Goal: Task Accomplishment & Management: Manage account settings

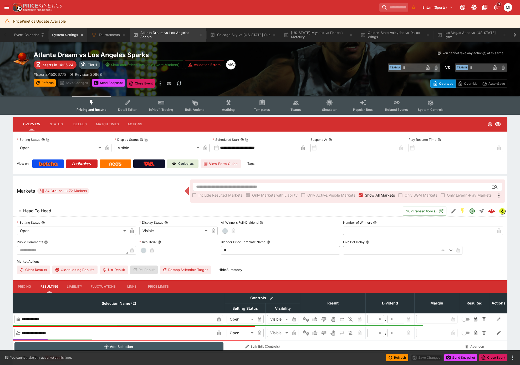
click at [66, 35] on button "System Settings" at bounding box center [68, 35] width 38 height 15
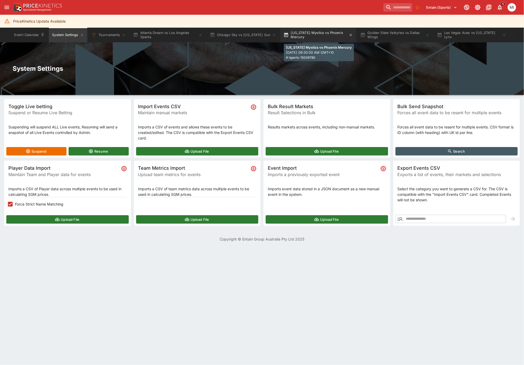
click at [315, 32] on button "[US_STATE] Mystics vs Phoenix Mercury" at bounding box center [318, 35] width 76 height 15
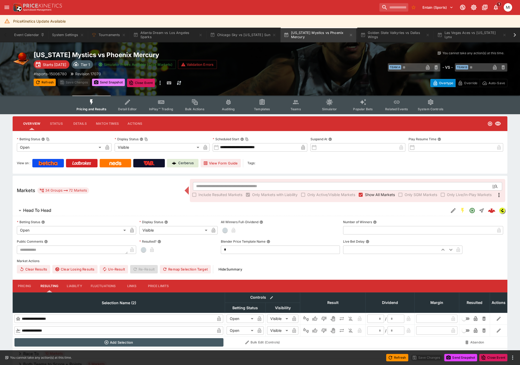
click at [113, 82] on button "Send Snapshot" at bounding box center [108, 82] width 33 height 7
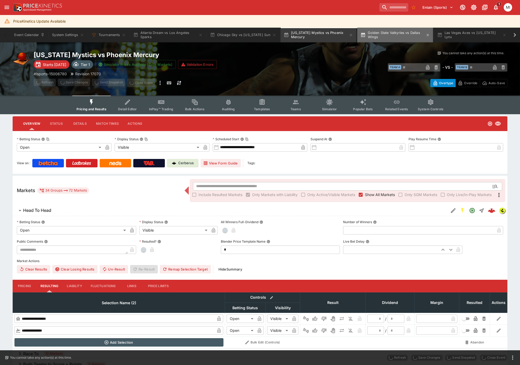
click at [374, 37] on button "Golden State Valkyries vs Dallas Wings" at bounding box center [395, 35] width 76 height 15
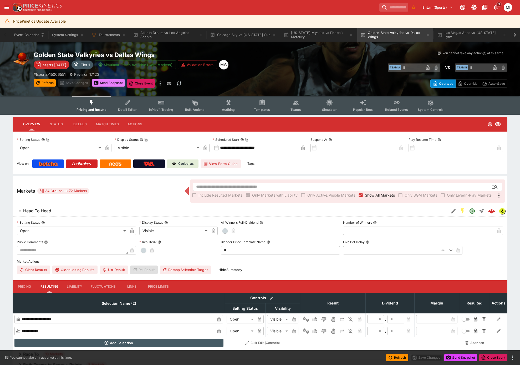
click at [115, 81] on button "Send Snapshot" at bounding box center [108, 82] width 33 height 7
click at [227, 106] on button "Auditing" at bounding box center [229, 105] width 34 height 19
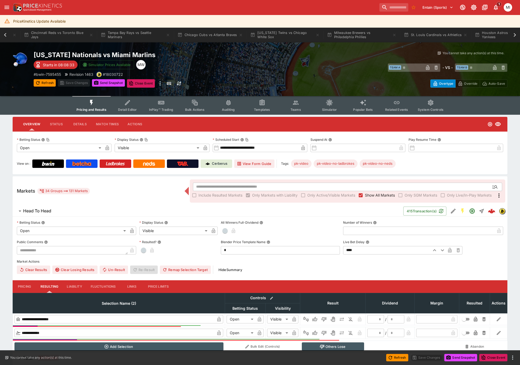
click at [4, 34] on icon at bounding box center [5, 34] width 7 height 7
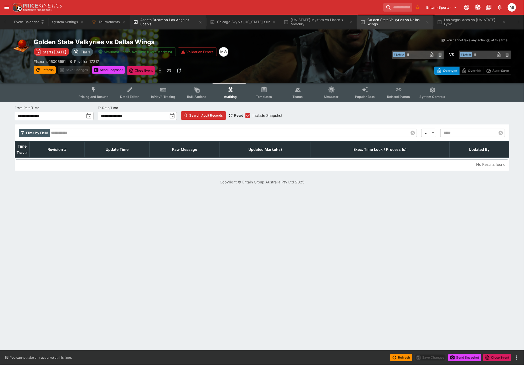
click at [177, 22] on button "Atlanta Dream vs Los Angeles Sparks" at bounding box center [168, 22] width 76 height 15
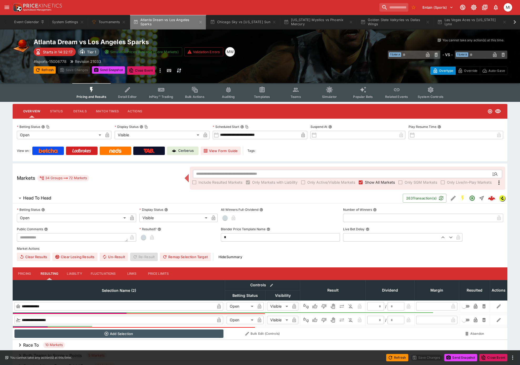
drag, startPoint x: 161, startPoint y: 27, endPoint x: 148, endPoint y: 90, distance: 64.7
click at [161, 27] on button "Atlanta Dream vs Los Angeles Sparks" at bounding box center [168, 22] width 76 height 15
click at [65, 24] on button "System Settings" at bounding box center [68, 22] width 38 height 15
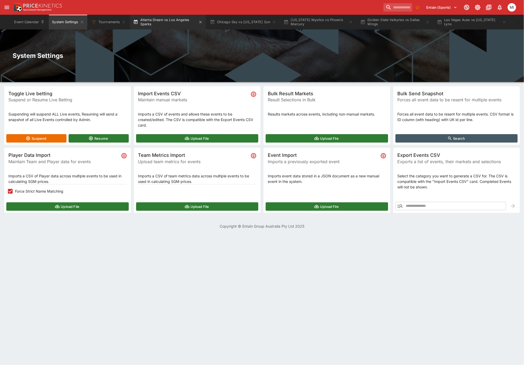
click at [171, 23] on button "Atlanta Dream vs Los Angeles Sparks" at bounding box center [168, 22] width 76 height 15
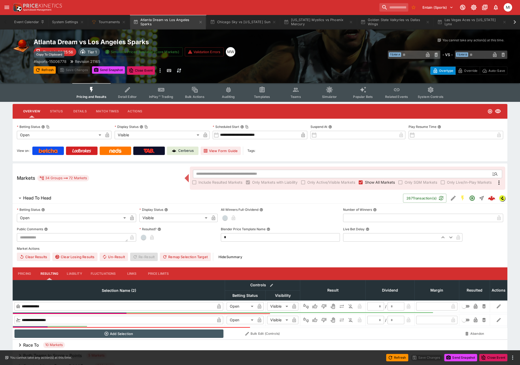
click at [60, 60] on p "# lsports-15006778" at bounding box center [50, 62] width 33 height 6
click at [242, 22] on button "Chicago Sky vs [US_STATE] Sun" at bounding box center [243, 22] width 73 height 15
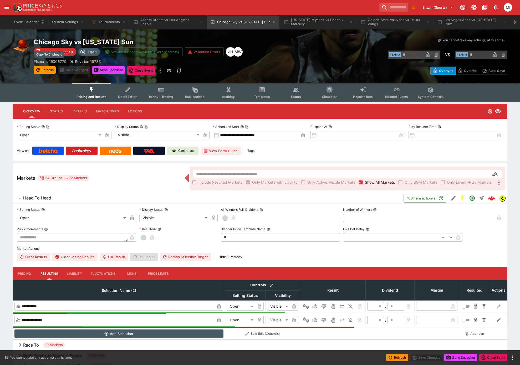
click at [60, 60] on p "# lsports-15006779" at bounding box center [50, 62] width 33 height 6
click at [64, 21] on button "System Settings" at bounding box center [68, 22] width 38 height 15
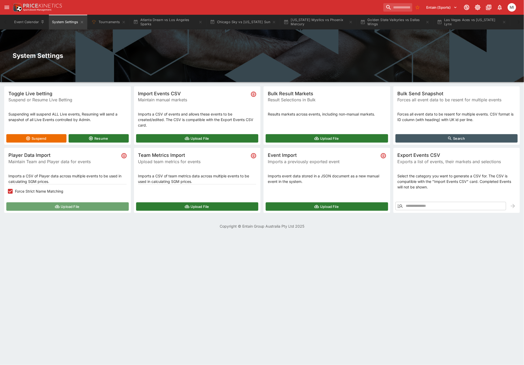
click at [40, 203] on button "Upload File" at bounding box center [67, 206] width 122 height 8
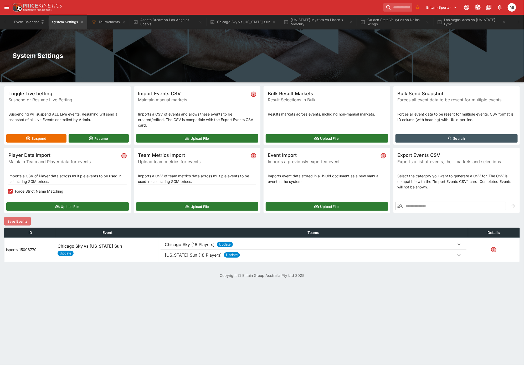
click at [28, 222] on button "Save Events" at bounding box center [17, 221] width 27 height 8
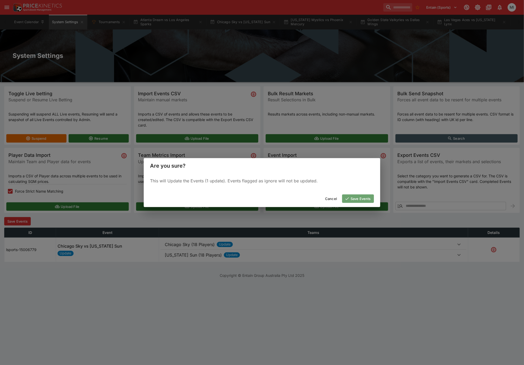
click at [345, 196] on icon "button" at bounding box center [347, 198] width 5 height 5
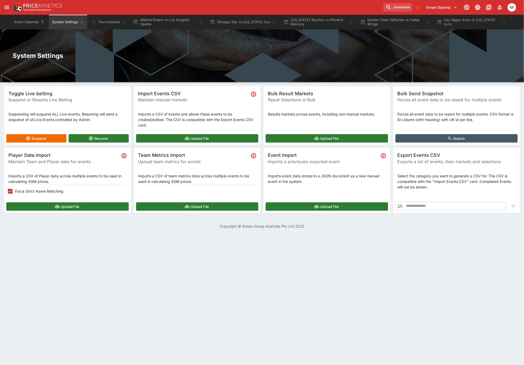
click at [66, 205] on button "Upload File" at bounding box center [67, 206] width 122 height 8
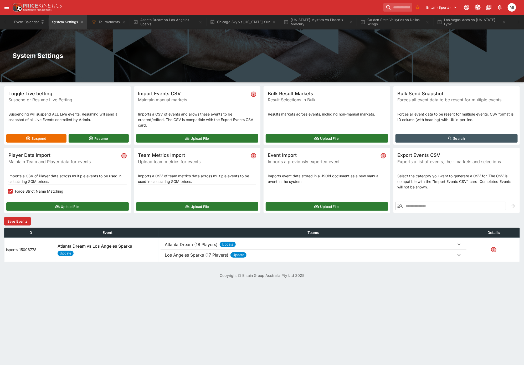
click at [25, 218] on button "Save Events" at bounding box center [17, 221] width 27 height 8
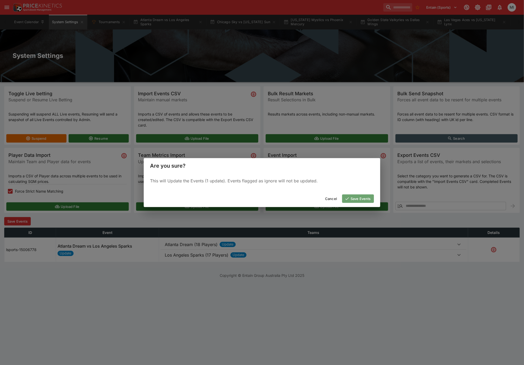
click at [351, 197] on button "Save Events" at bounding box center [358, 198] width 32 height 8
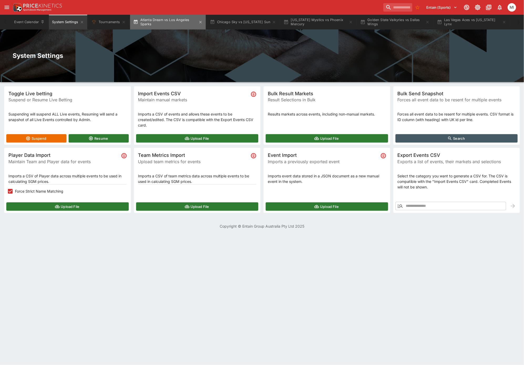
click at [162, 21] on button "Atlanta Dream vs Los Angeles Sparks" at bounding box center [168, 22] width 76 height 15
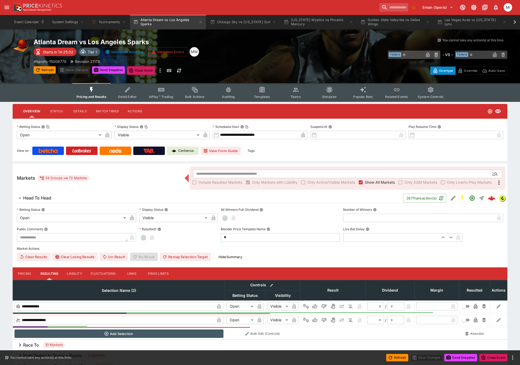
click at [109, 71] on button "Send Snapshot" at bounding box center [108, 69] width 33 height 7
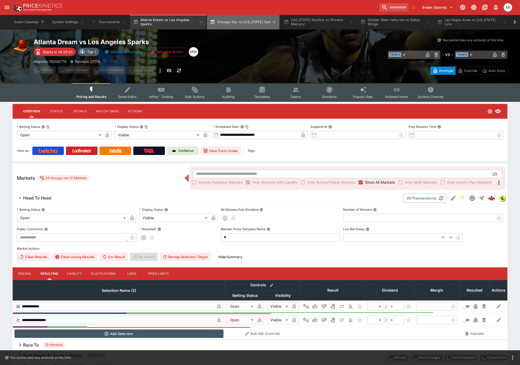
click at [235, 19] on button "Chicago Sky vs [US_STATE] Sun" at bounding box center [243, 22] width 73 height 15
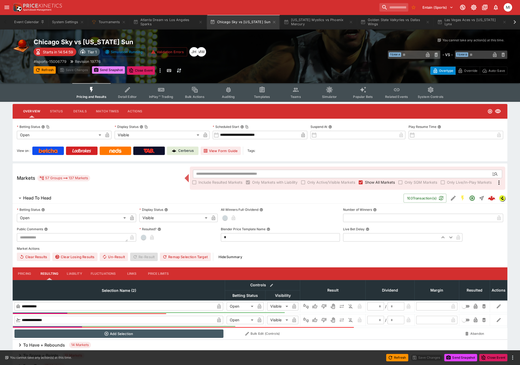
click at [111, 69] on button "Send Snapshot" at bounding box center [108, 69] width 33 height 7
drag, startPoint x: 123, startPoint y: 6, endPoint x: 115, endPoint y: 13, distance: 11.0
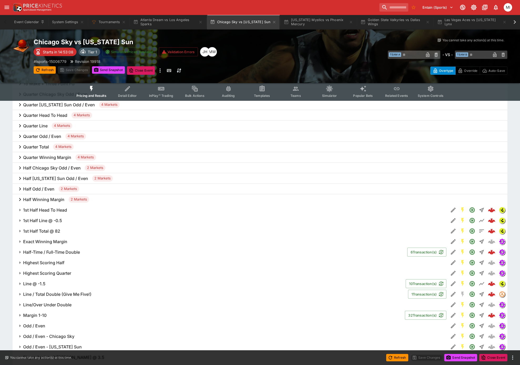
scroll to position [581, 0]
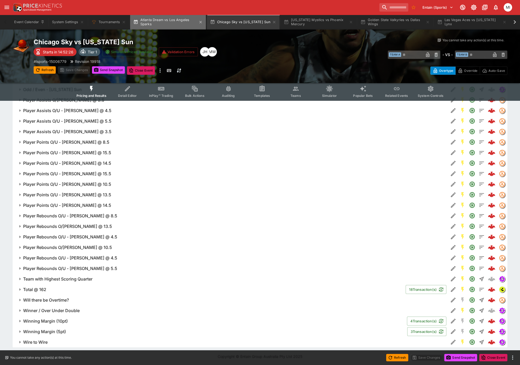
click at [169, 25] on button "Atlanta Dream vs Los Angeles Sparks" at bounding box center [168, 22] width 76 height 15
